Goal: Check status: Check status

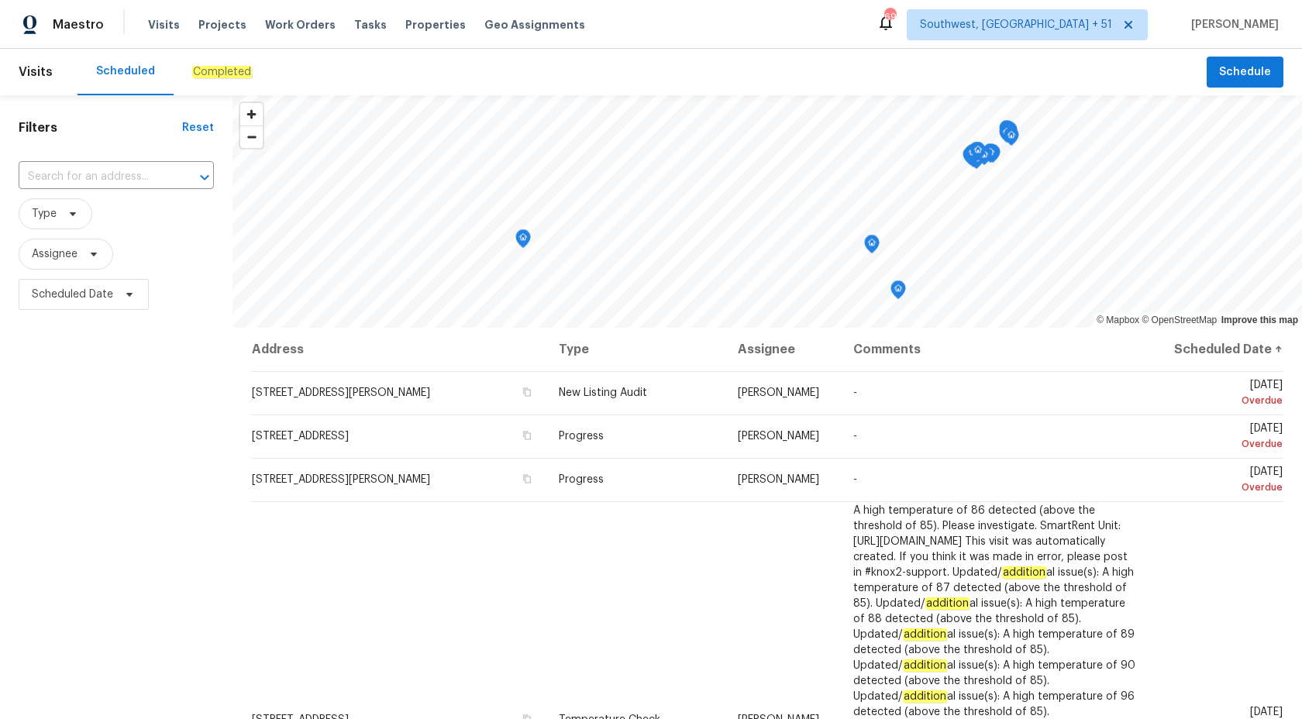
click at [229, 71] on em "Completed" at bounding box center [222, 72] width 60 height 12
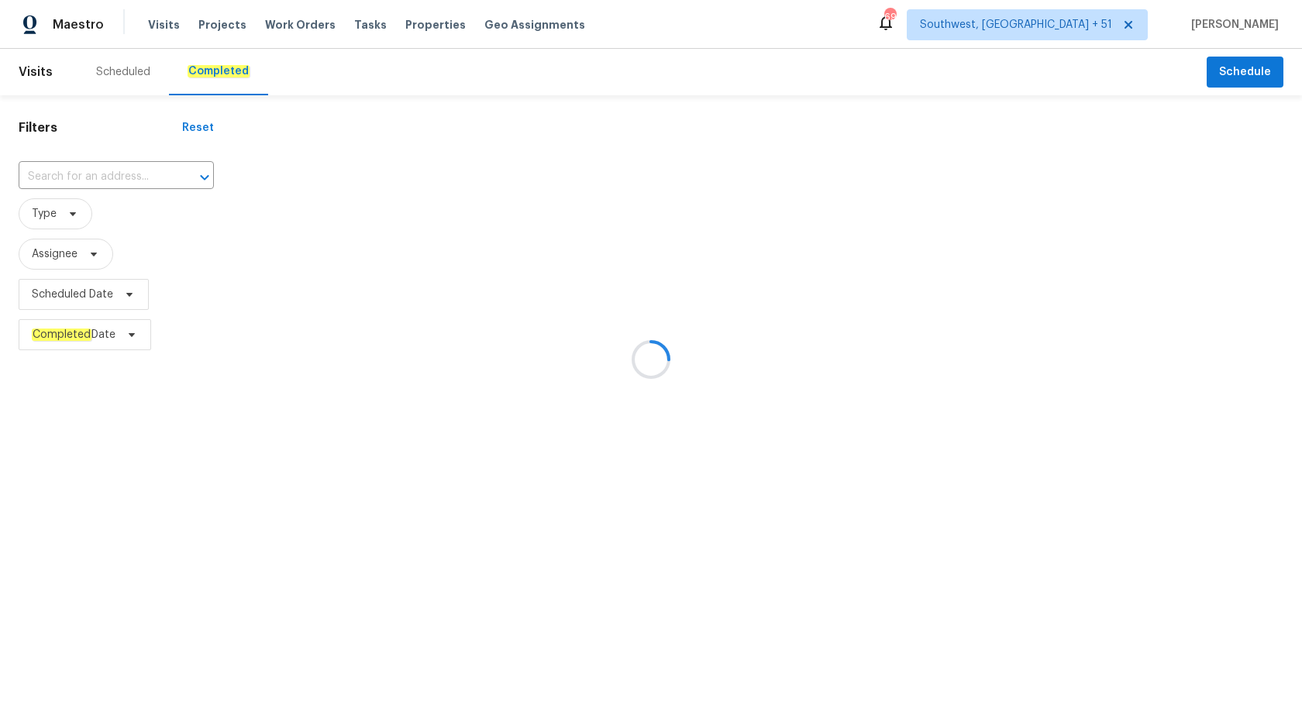
click at [90, 173] on div at bounding box center [651, 359] width 1302 height 719
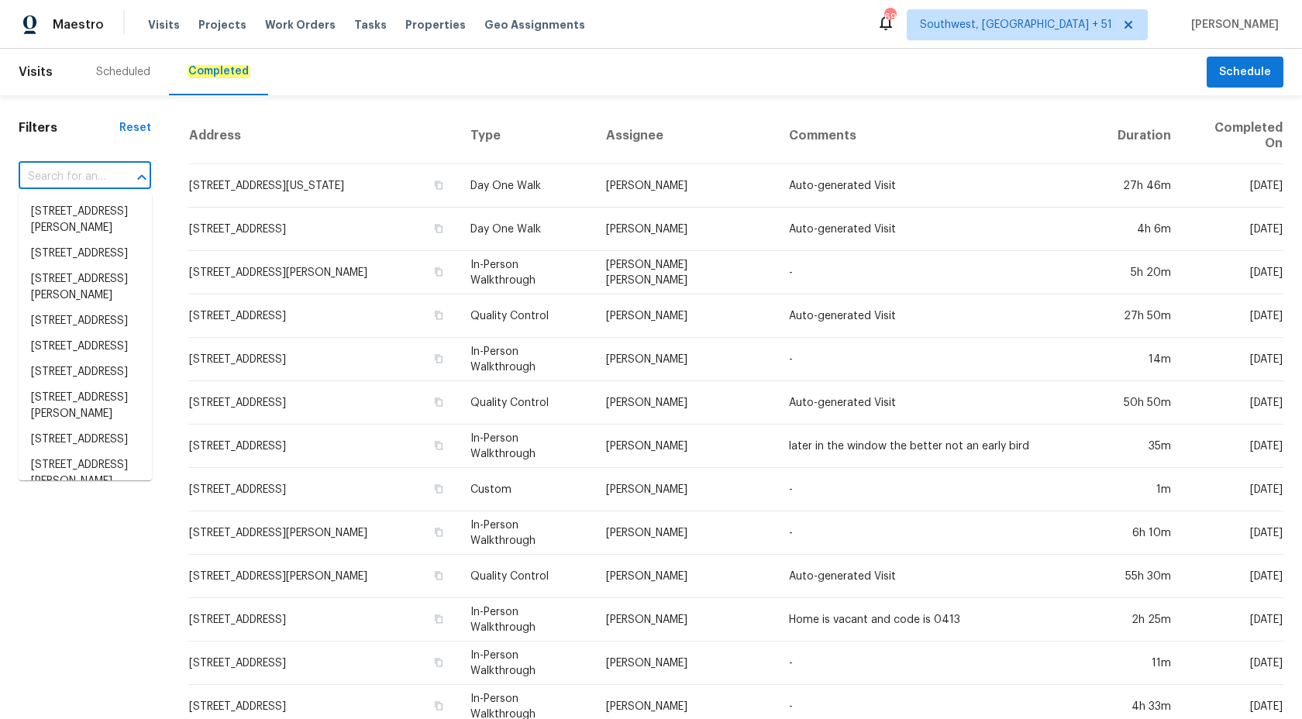
click at [90, 173] on input "text" at bounding box center [63, 177] width 89 height 24
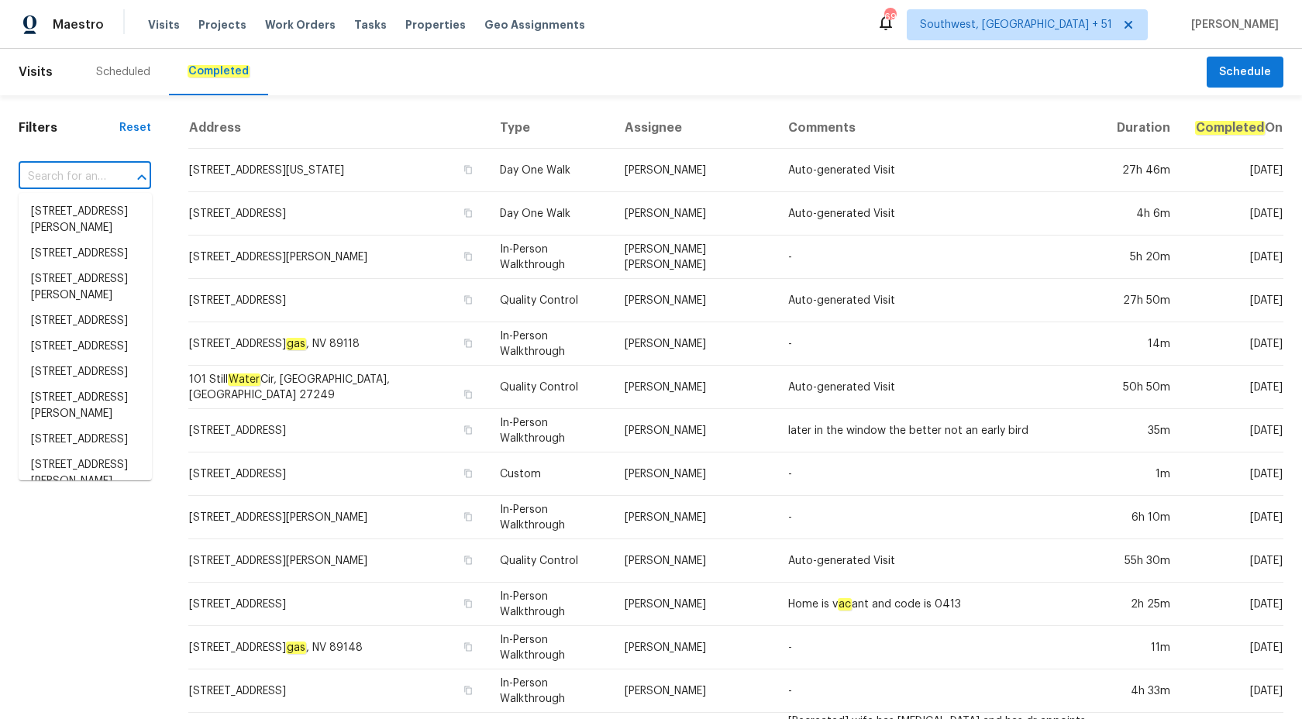
paste input "[STREET_ADDRESS]"
type input "[STREET_ADDRESS]"
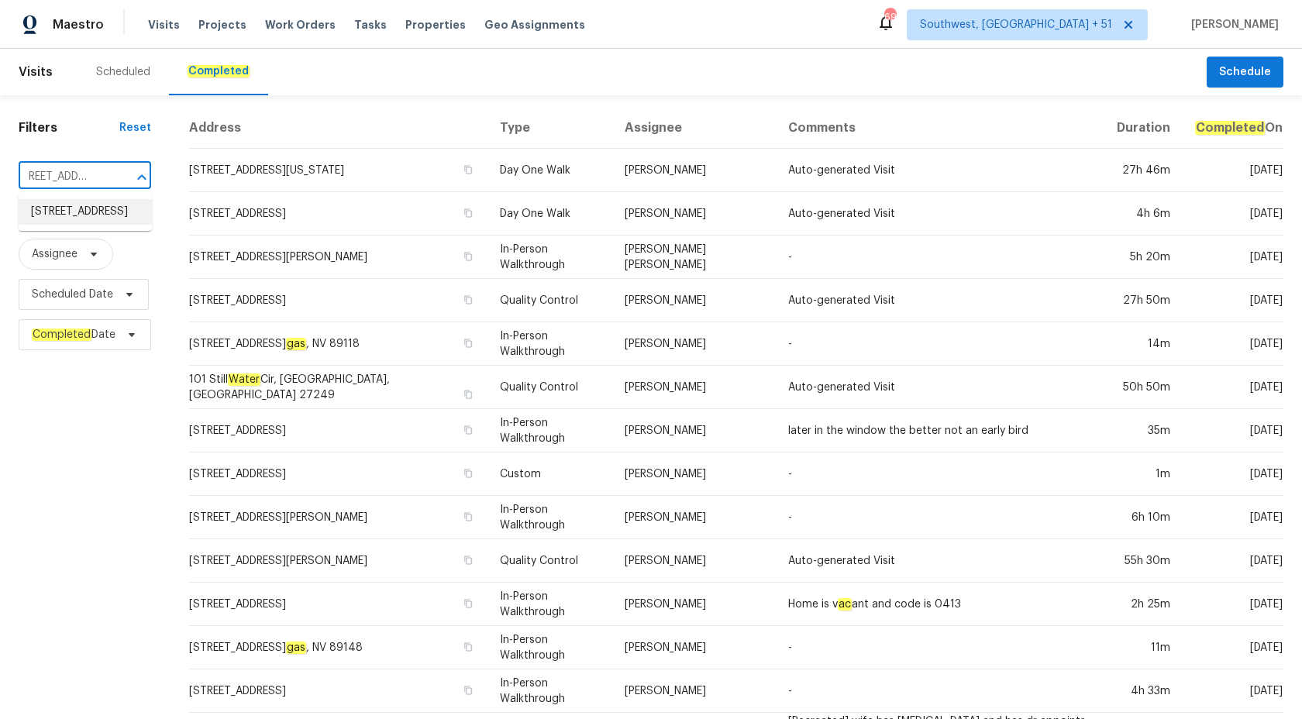
click at [91, 210] on li "[STREET_ADDRESS]" at bounding box center [85, 212] width 133 height 26
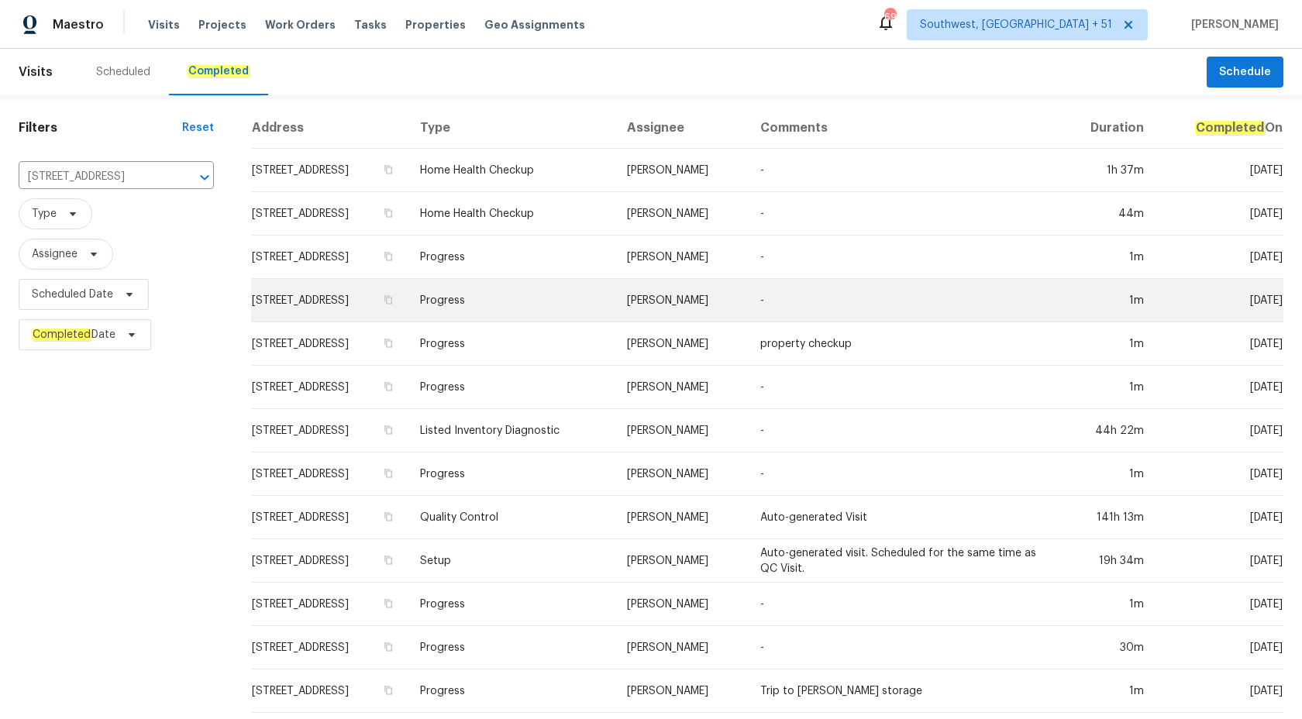
click at [615, 314] on td "Progress" at bounding box center [511, 300] width 207 height 43
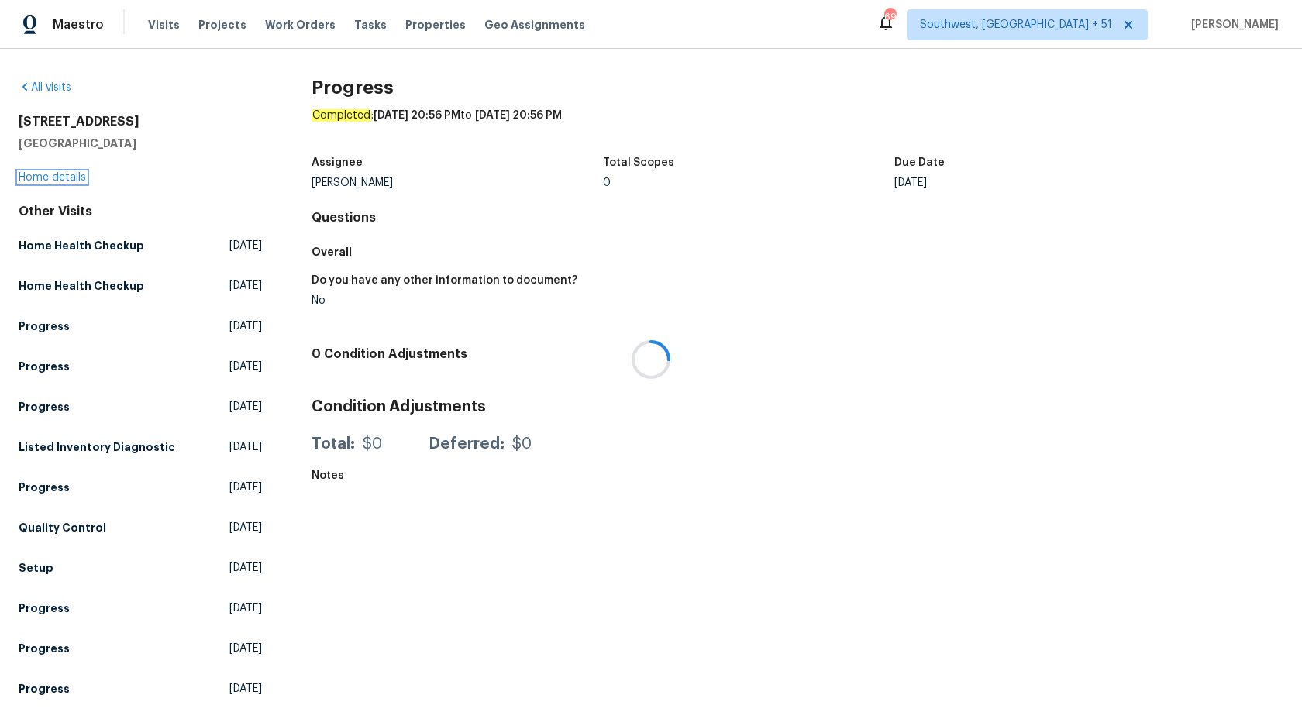
click at [55, 174] on link "Home details" at bounding box center [52, 177] width 67 height 11
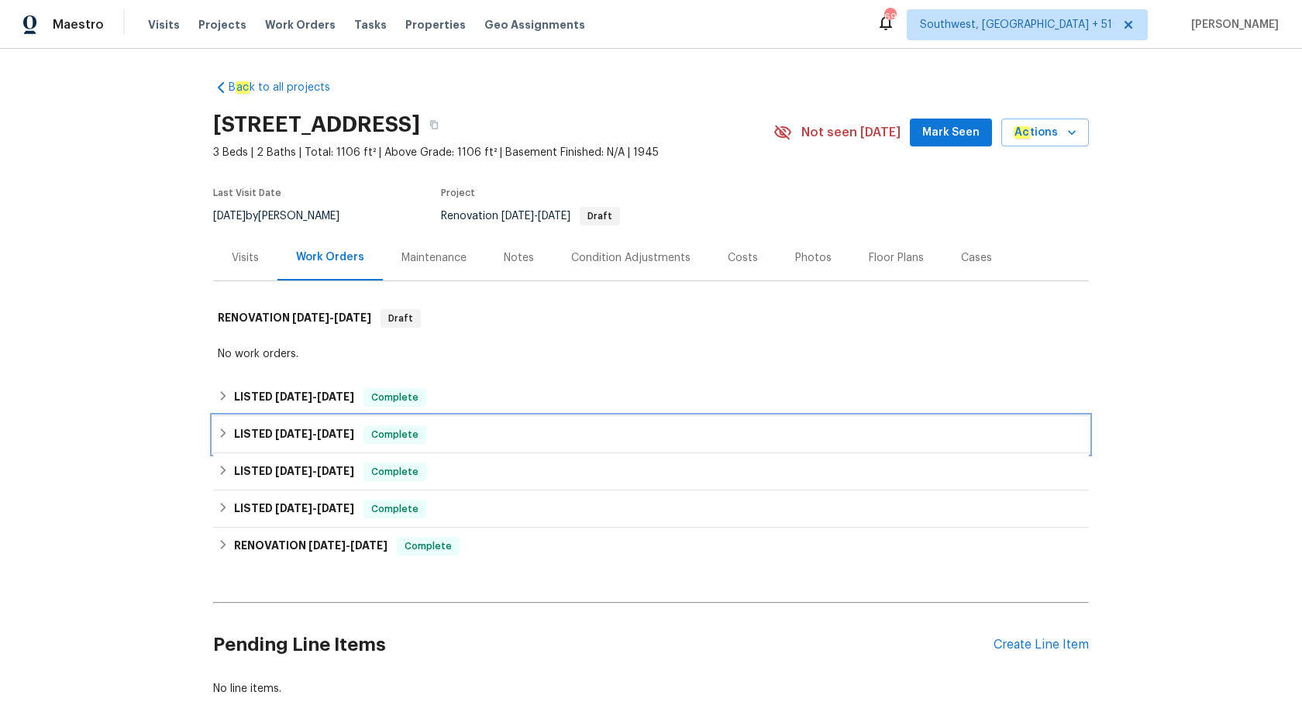
click at [362, 419] on div "LISTED [DATE] - [DATE] Complete" at bounding box center [651, 434] width 876 height 37
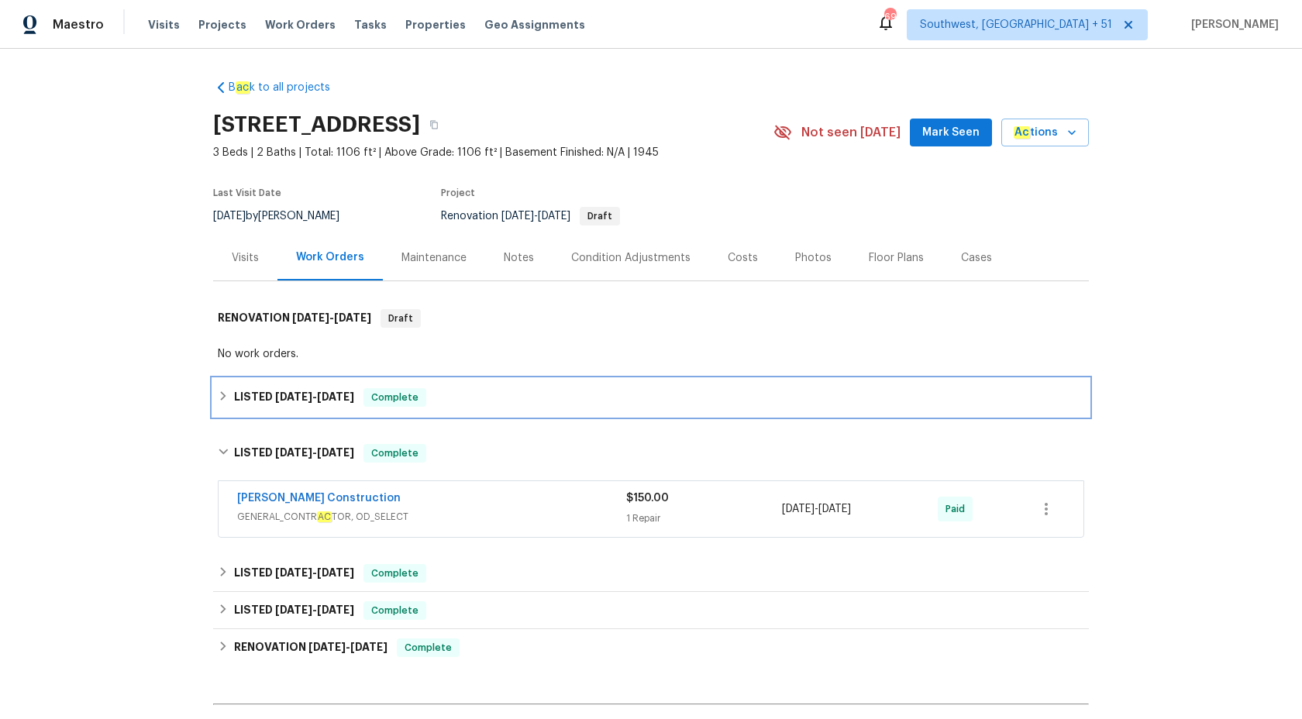
click at [370, 395] on div "LISTED [DATE] - [DATE] Complete" at bounding box center [651, 397] width 867 height 19
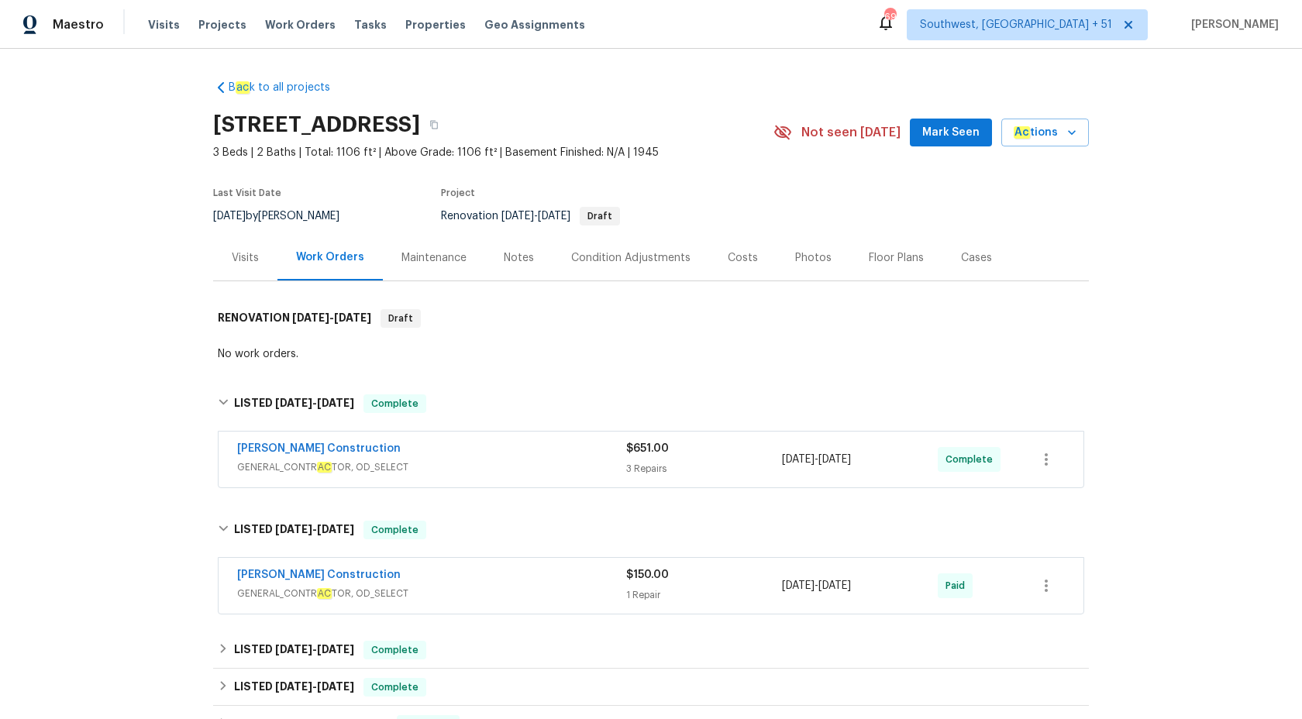
click at [507, 577] on div "[PERSON_NAME] Construction" at bounding box center [431, 576] width 389 height 19
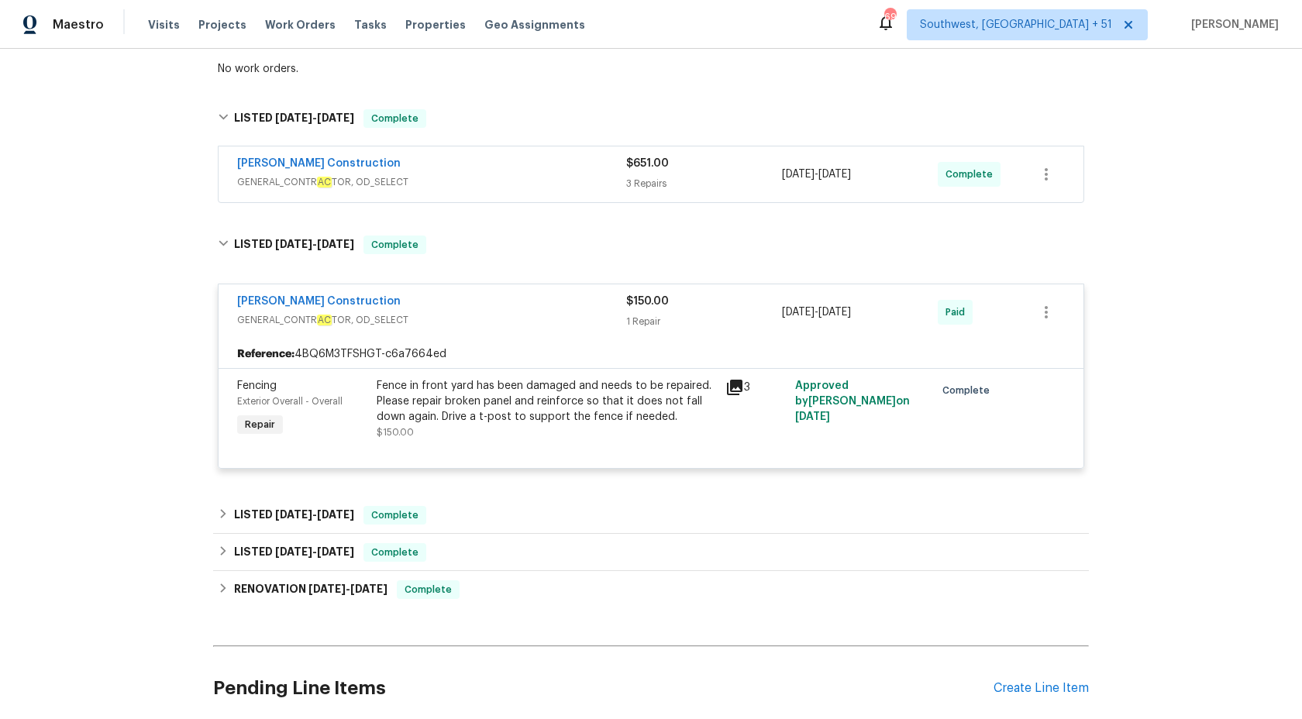
scroll to position [294, 0]
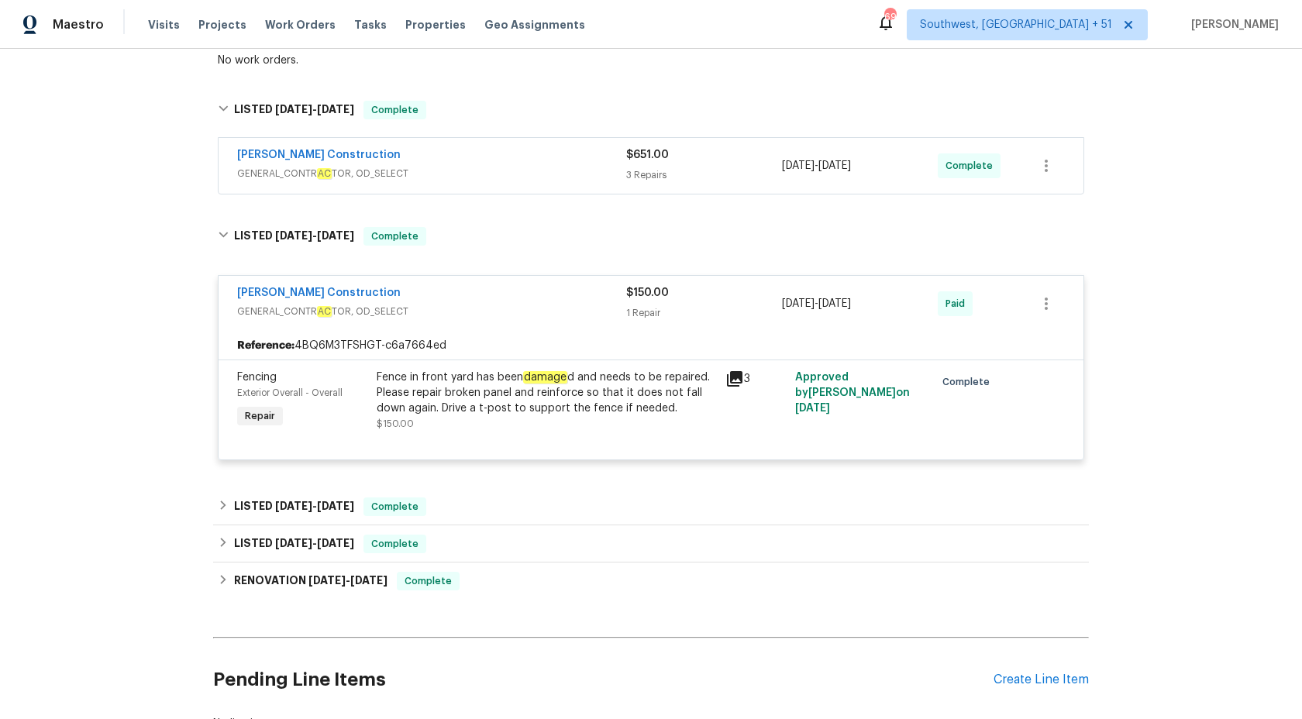
click at [575, 175] on span "GENERAL_CONTR AC TOR, OD_SELECT" at bounding box center [431, 174] width 389 height 16
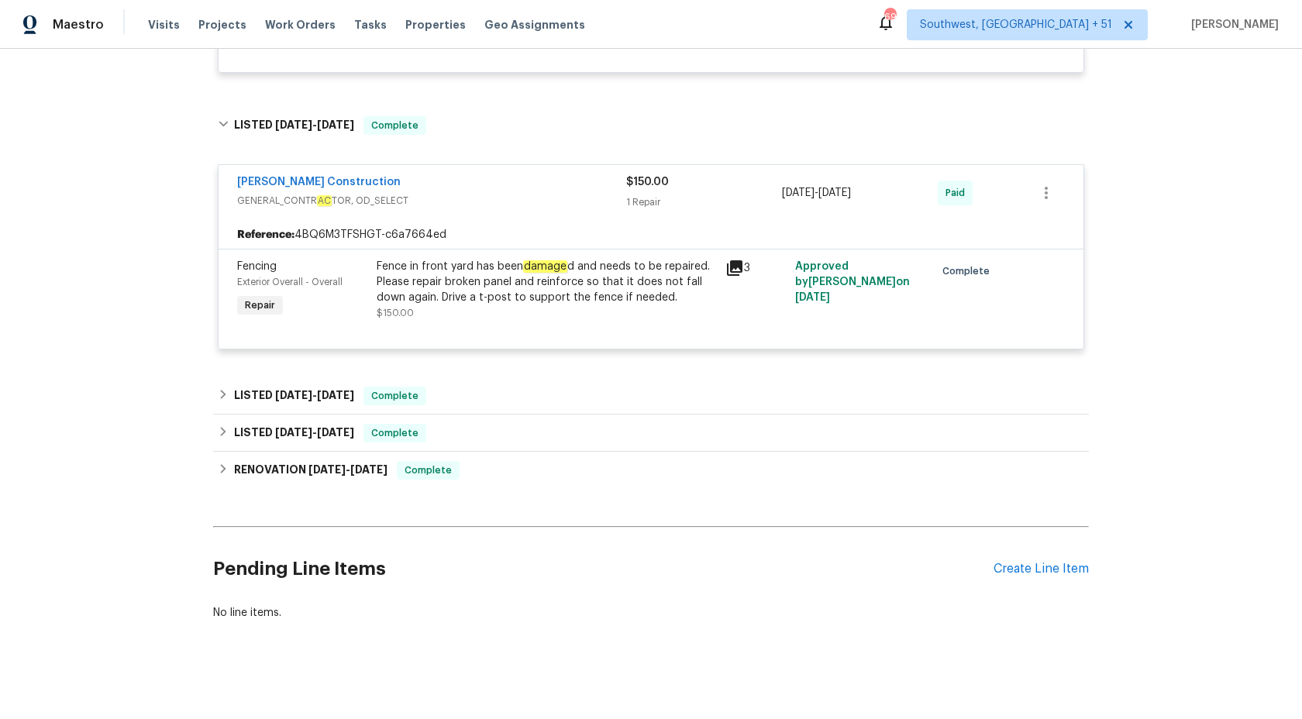
scroll to position [1032, 0]
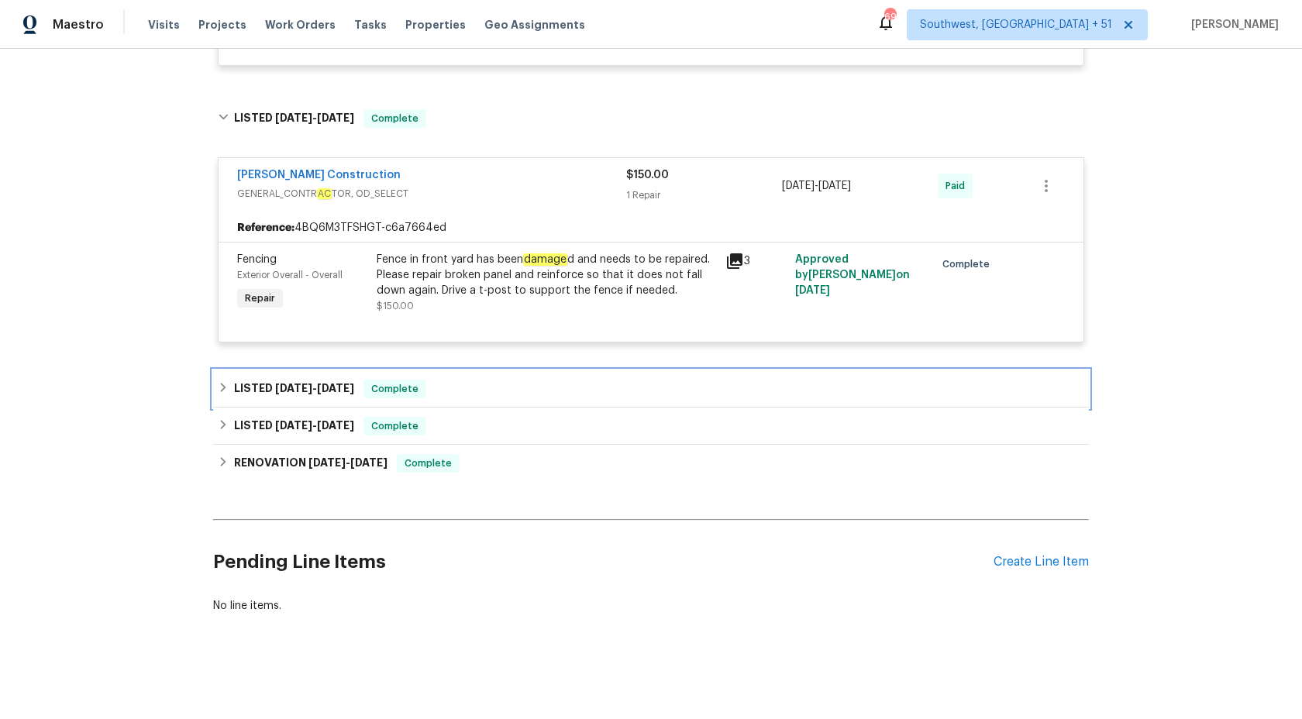
click at [375, 397] on div "Complete" at bounding box center [395, 389] width 63 height 19
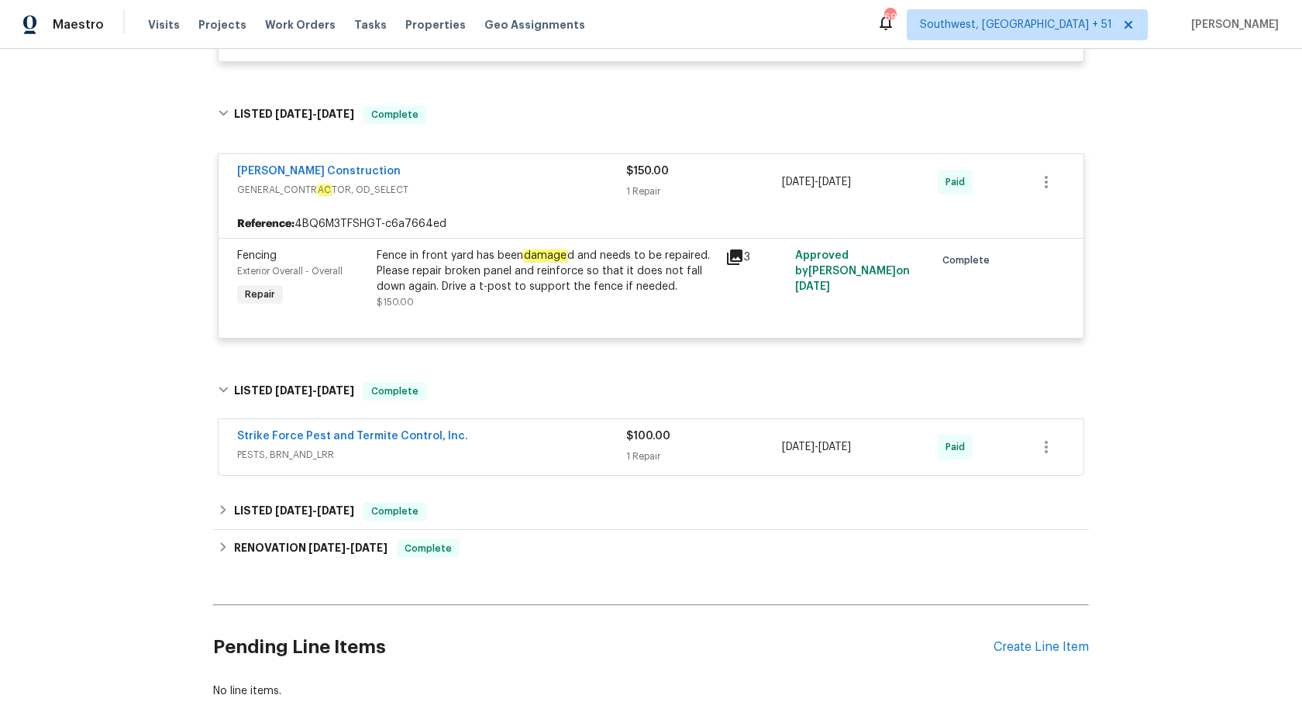
click at [634, 460] on div "1 Repair" at bounding box center [704, 457] width 156 height 16
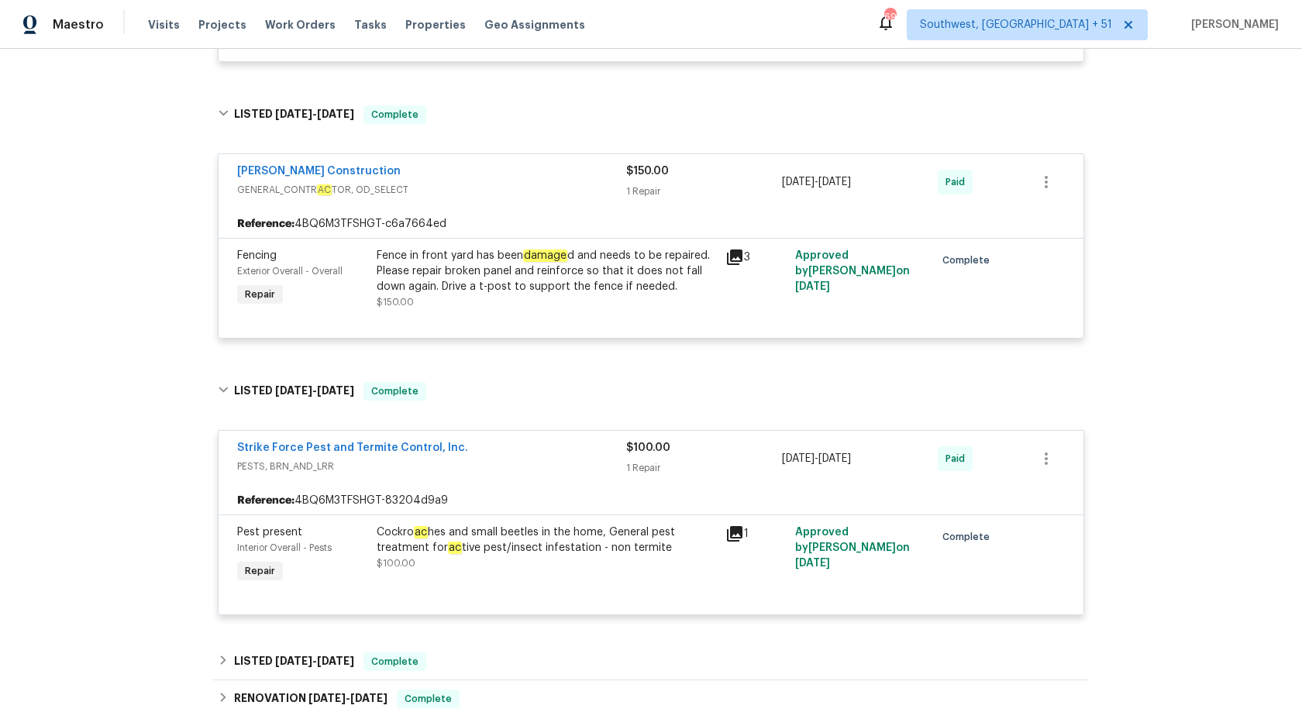
click at [1184, 430] on div "B ac k to all projects [STREET_ADDRESS] 3 Beds | 2 Baths | Total: 1106 ft² | Ab…" at bounding box center [651, 384] width 1302 height 670
